Goal: Task Accomplishment & Management: Use online tool/utility

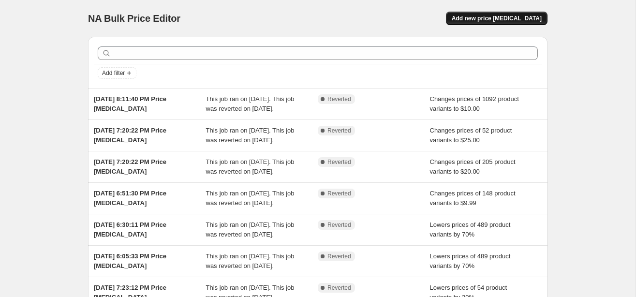
click at [512, 17] on span "Add new price [MEDICAL_DATA]" at bounding box center [497, 19] width 90 height 8
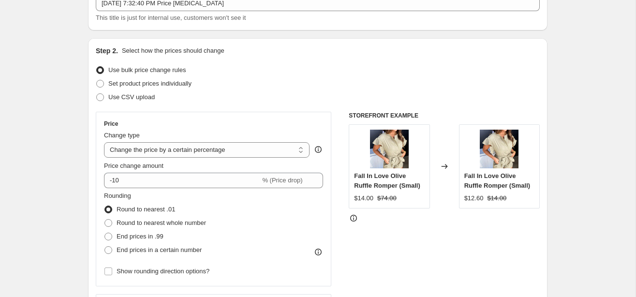
scroll to position [71, 0]
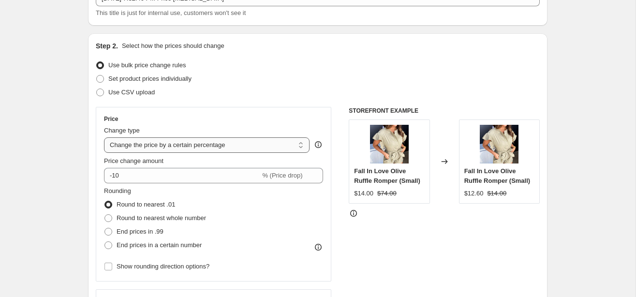
click at [259, 147] on select "Change the price to a certain amount Change the price by a certain amount Chang…" at bounding box center [207, 144] width 206 height 15
select select "to"
click at [104, 137] on select "Change the price to a certain amount Change the price by a certain amount Chang…" at bounding box center [207, 144] width 206 height 15
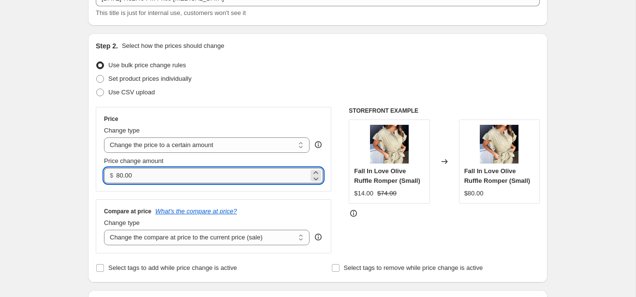
click at [185, 179] on input "80.00" at bounding box center [212, 175] width 192 height 15
type input "20.00"
click at [180, 238] on select "Change the compare at price to the current price (sale) Change the compare at p…" at bounding box center [207, 237] width 206 height 15
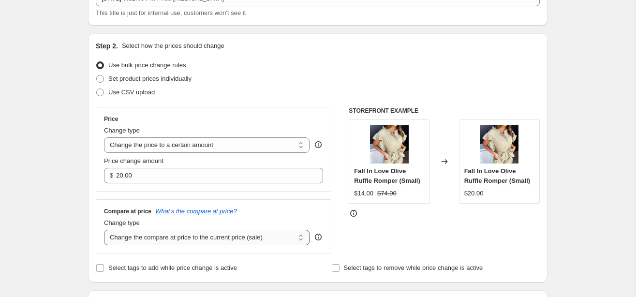
select select "no_change"
click at [104, 230] on select "Change the compare at price to the current price (sale) Change the compare at p…" at bounding box center [207, 237] width 206 height 15
click at [94, 254] on div "Step 2. Select how the prices should change Use bulk price change rules Set pro…" at bounding box center [318, 157] width 460 height 249
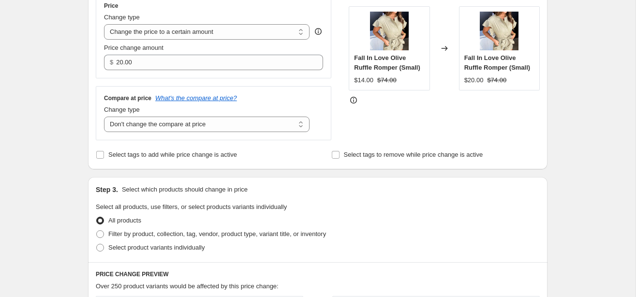
scroll to position [192, 0]
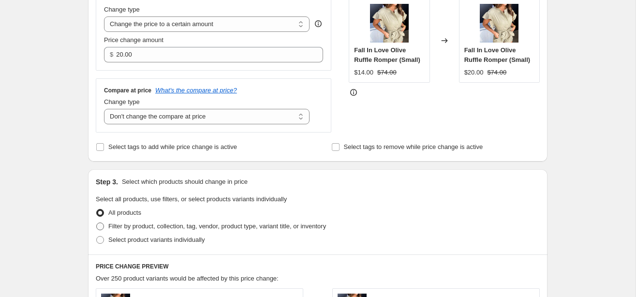
click at [99, 228] on span at bounding box center [100, 227] width 8 height 8
click at [97, 223] on input "Filter by product, collection, tag, vendor, product type, variant title, or inv…" at bounding box center [96, 223] width 0 height 0
radio input "true"
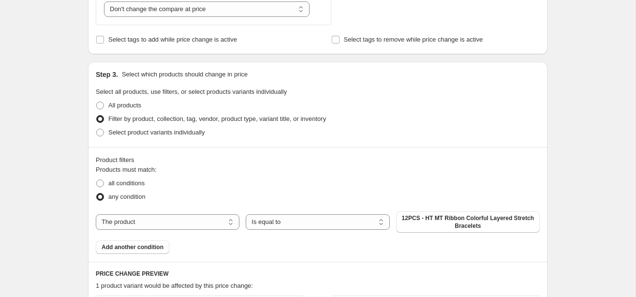
scroll to position [309, 0]
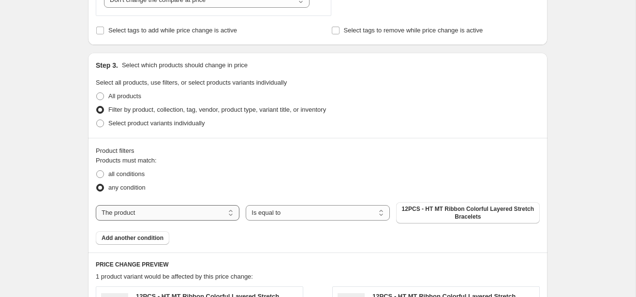
click at [132, 214] on select "The product The product's collection The product's tag The product's vendor The…" at bounding box center [168, 212] width 144 height 15
select select "collection"
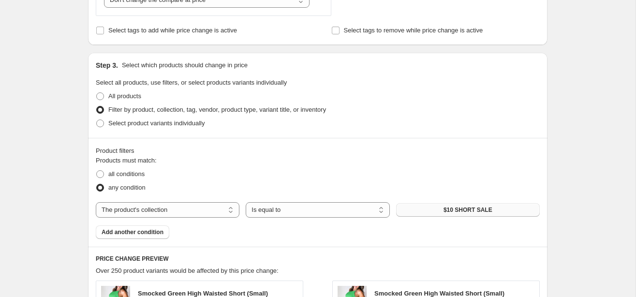
click at [421, 209] on button "$10 SHORT SALE" at bounding box center [468, 210] width 144 height 14
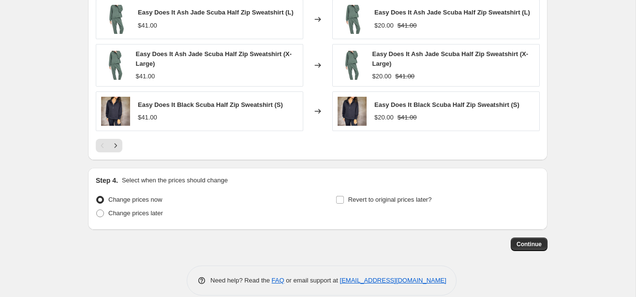
scroll to position [695, 0]
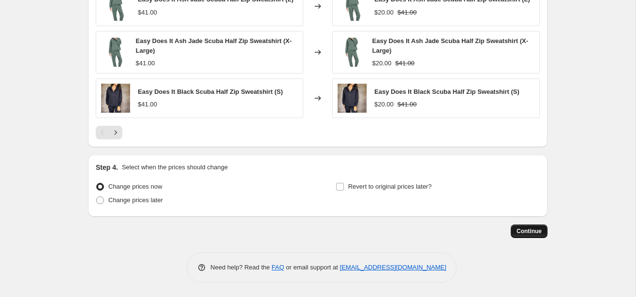
click at [522, 234] on span "Continue" at bounding box center [529, 231] width 25 height 8
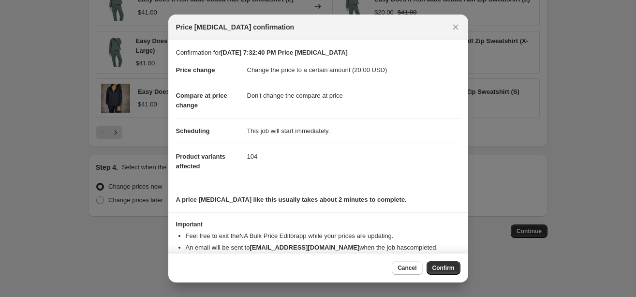
scroll to position [21, 0]
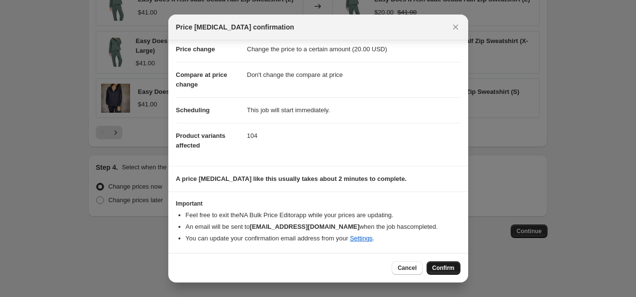
click at [441, 269] on span "Confirm" at bounding box center [444, 268] width 22 height 8
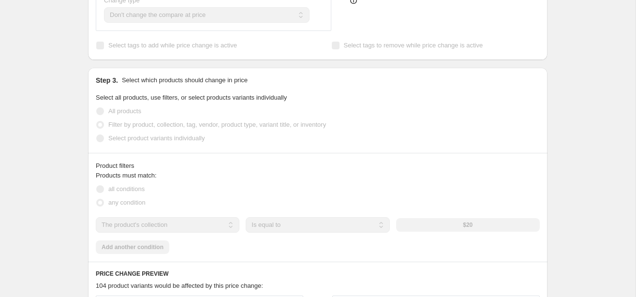
scroll to position [359, 0]
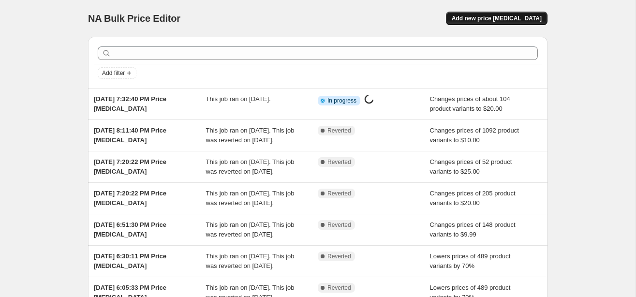
click at [508, 20] on span "Add new price change job" at bounding box center [497, 19] width 90 height 8
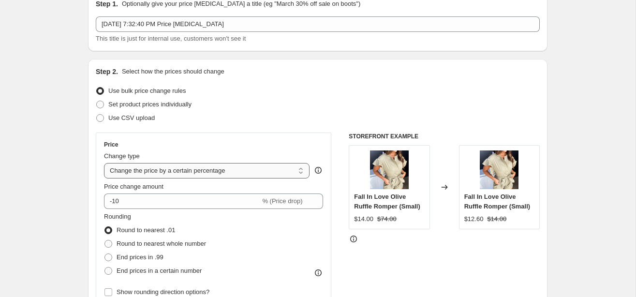
scroll to position [51, 0]
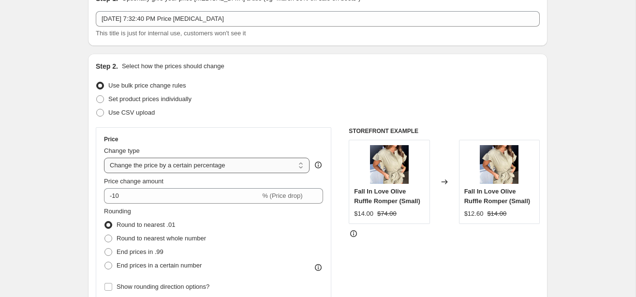
click at [179, 167] on select "Change the price to a certain amount Change the price by a certain amount Chang…" at bounding box center [207, 165] width 206 height 15
select select "to"
click at [104, 158] on select "Change the price to a certain amount Change the price by a certain amount Chang…" at bounding box center [207, 165] width 206 height 15
type input "80.00"
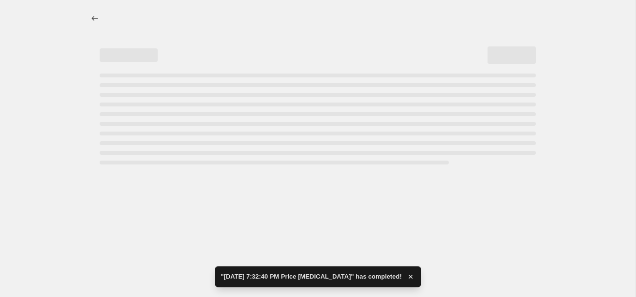
scroll to position [0, 0]
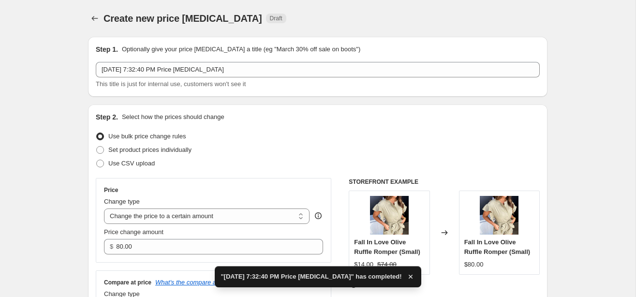
click at [169, 160] on div "Use CSV upload" at bounding box center [318, 164] width 444 height 14
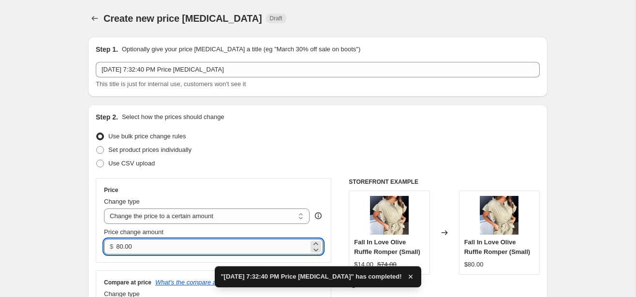
click at [135, 248] on input "80.00" at bounding box center [212, 246] width 192 height 15
drag, startPoint x: 134, startPoint y: 248, endPoint x: 135, endPoint y: 243, distance: 4.9
click at [135, 248] on input "80.00" at bounding box center [212, 246] width 192 height 15
type input "25.00"
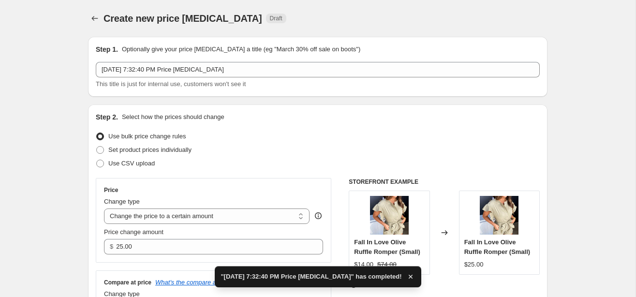
click at [200, 186] on div "Price" at bounding box center [213, 190] width 219 height 8
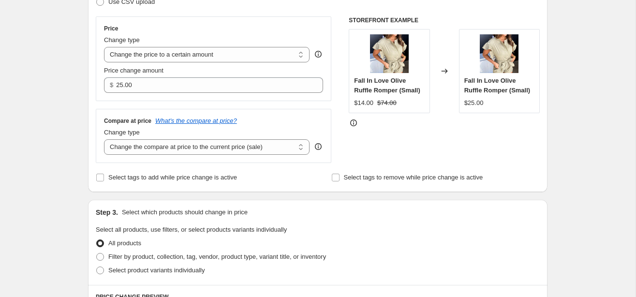
scroll to position [185, 0]
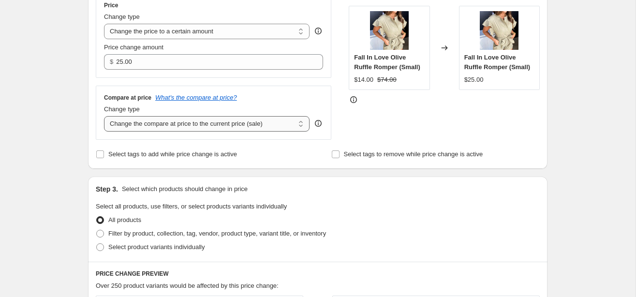
click at [210, 128] on select "Change the compare at price to the current price (sale) Change the compare at p…" at bounding box center [207, 123] width 206 height 15
select select "no_change"
click at [104, 116] on select "Change the compare at price to the current price (sale) Change the compare at p…" at bounding box center [207, 123] width 206 height 15
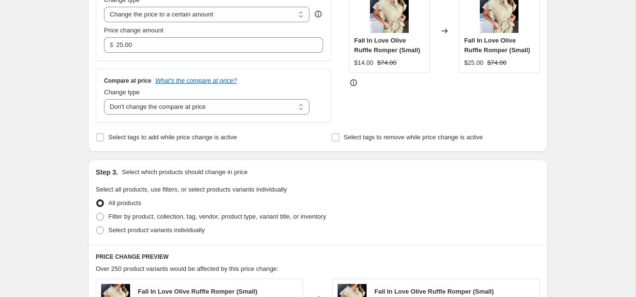
scroll to position [270, 0]
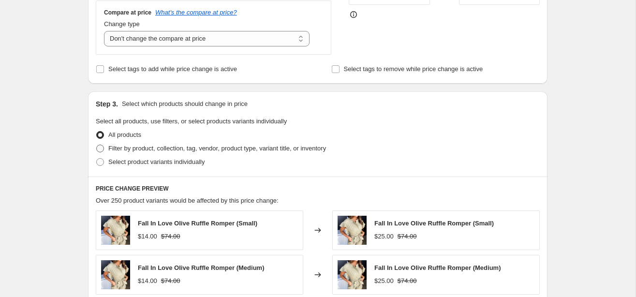
click at [101, 150] on span at bounding box center [100, 149] width 8 height 8
click at [97, 145] on input "Filter by product, collection, tag, vendor, product type, variant title, or inv…" at bounding box center [96, 145] width 0 height 0
radio input "true"
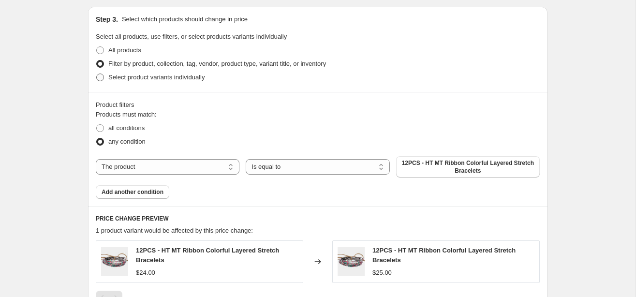
scroll to position [356, 0]
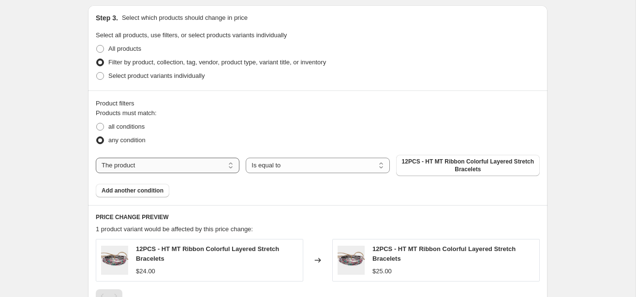
click at [167, 162] on select "The product The product's collection The product's tag The product's vendor The…" at bounding box center [168, 165] width 144 height 15
select select "collection"
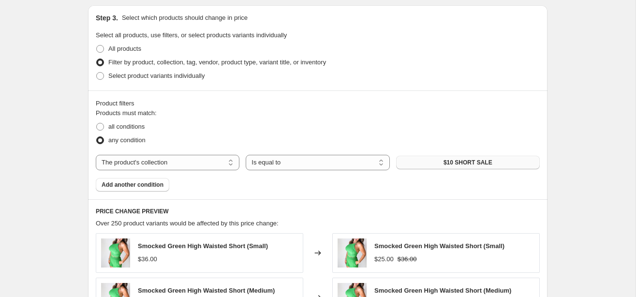
click at [466, 163] on span "$10 SHORT SALE" at bounding box center [468, 163] width 49 height 8
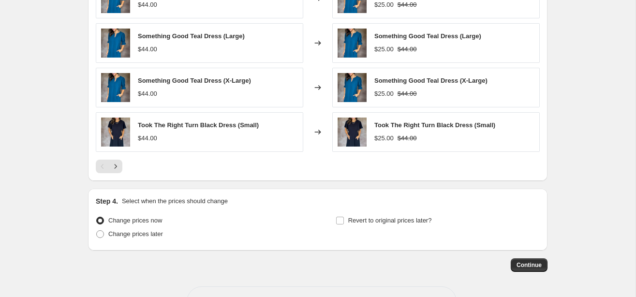
scroll to position [688, 0]
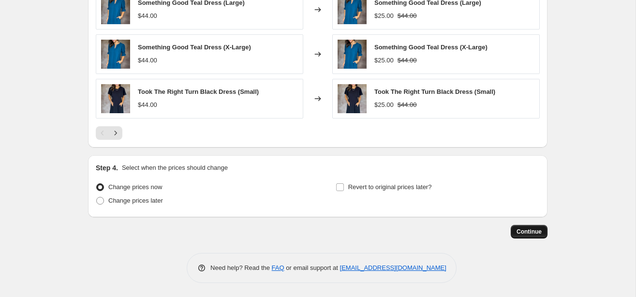
click at [525, 231] on span "Continue" at bounding box center [529, 232] width 25 height 8
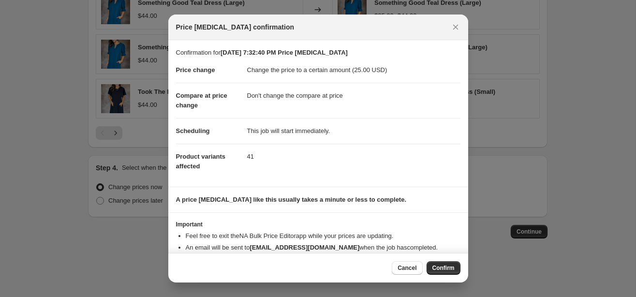
scroll to position [21, 0]
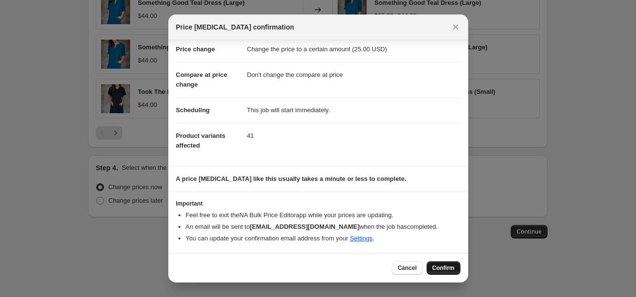
click at [444, 268] on span "Confirm" at bounding box center [444, 268] width 22 height 8
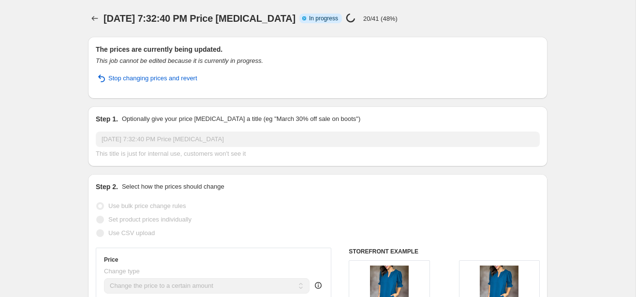
select select "no_change"
select select "collection"
